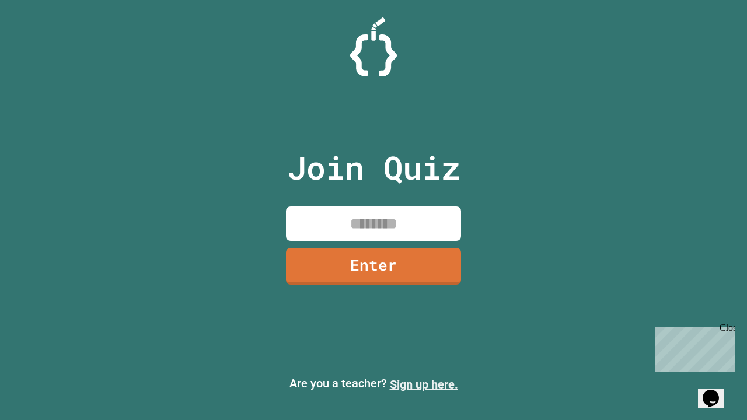
click at [424, 385] on link "Sign up here." at bounding box center [424, 385] width 68 height 14
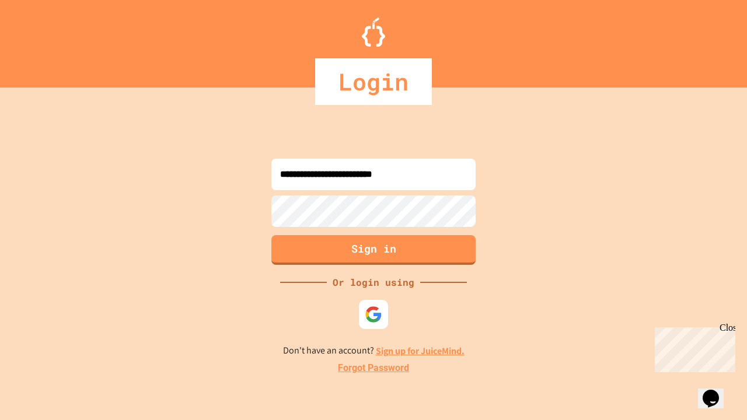
type input "**********"
